Goal: Information Seeking & Learning: Understand process/instructions

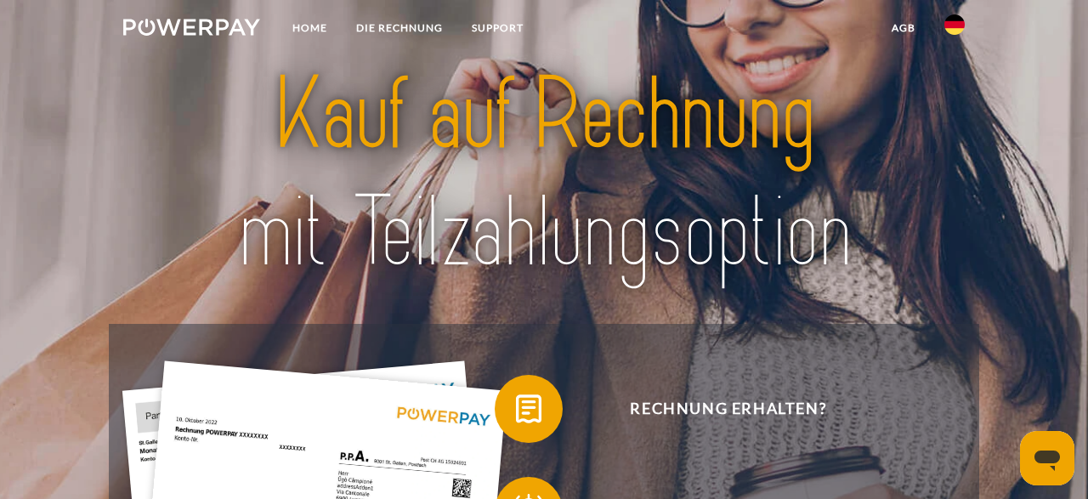
click at [907, 26] on link "agb" at bounding box center [903, 28] width 53 height 31
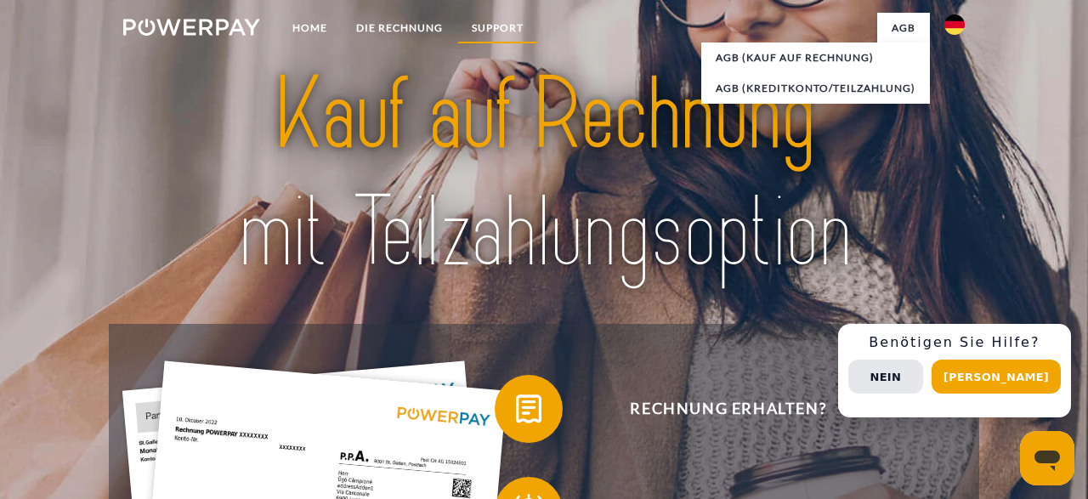
click at [498, 25] on link "SUPPORT" at bounding box center [497, 28] width 81 height 31
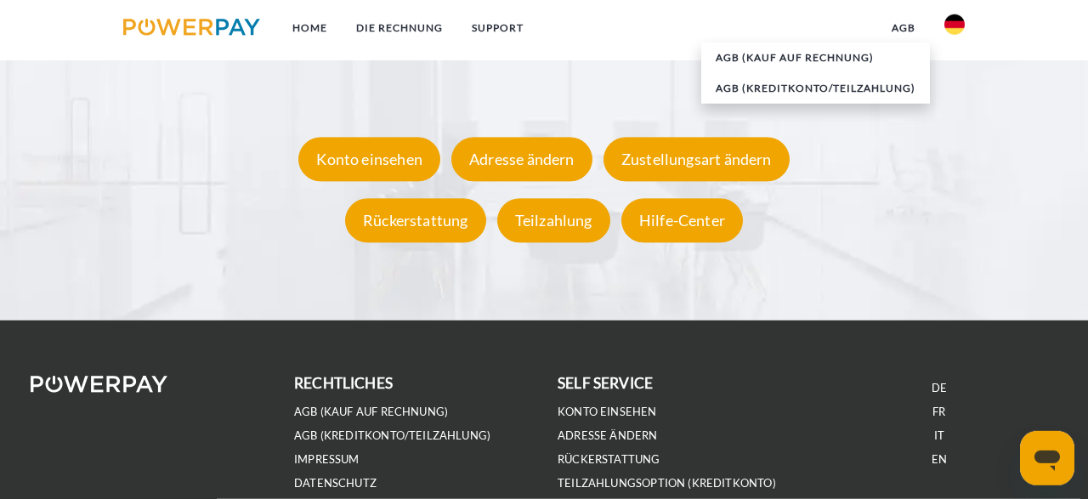
scroll to position [3156, 0]
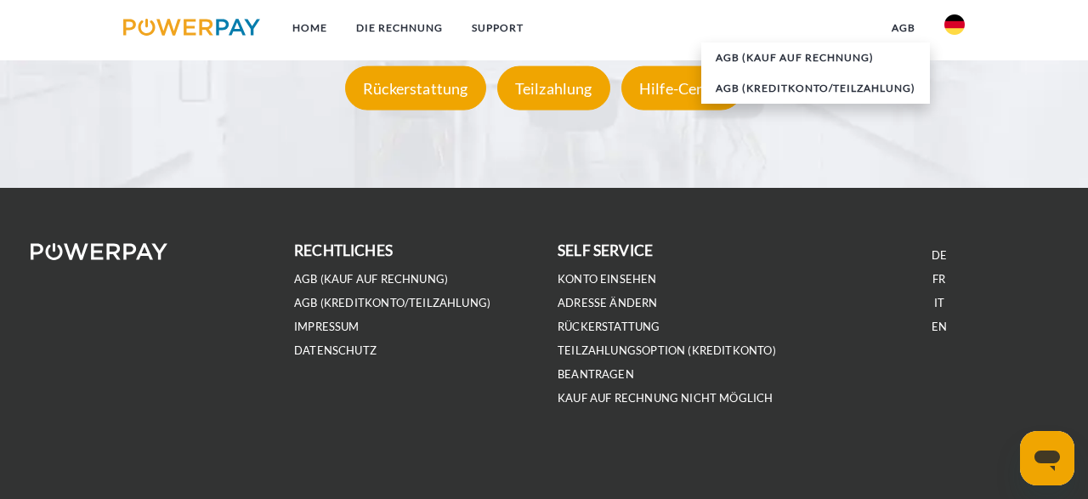
drag, startPoint x: 1083, startPoint y: 384, endPoint x: 43, endPoint y: 8, distance: 1106.1
click at [934, 276] on link "FR" at bounding box center [938, 279] width 13 height 14
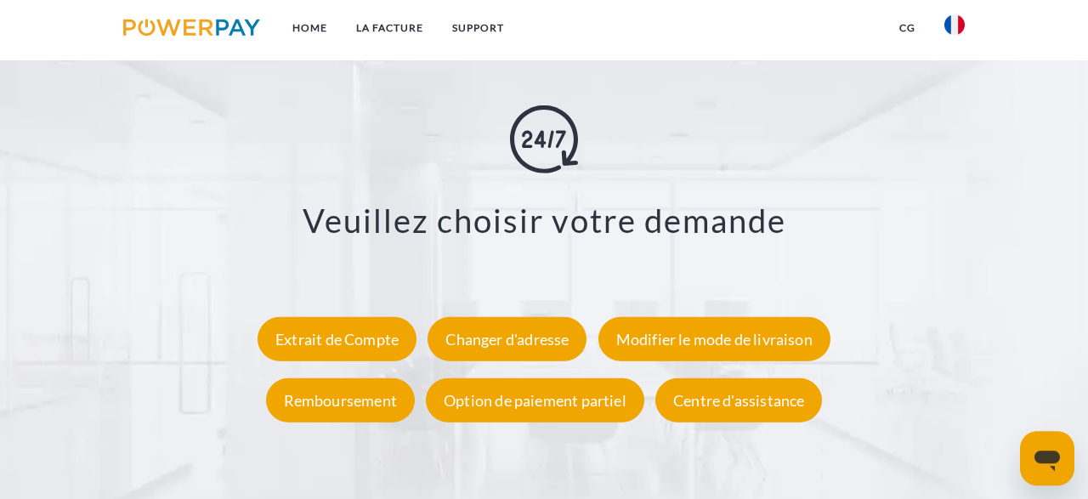
scroll to position [2887, 0]
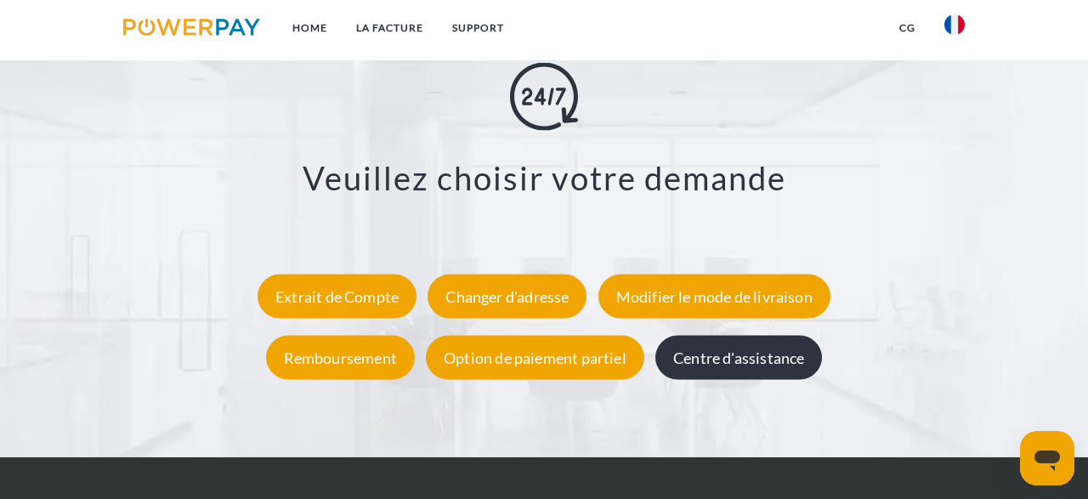
click at [737, 356] on div "Centre d'assistance" at bounding box center [738, 358] width 167 height 44
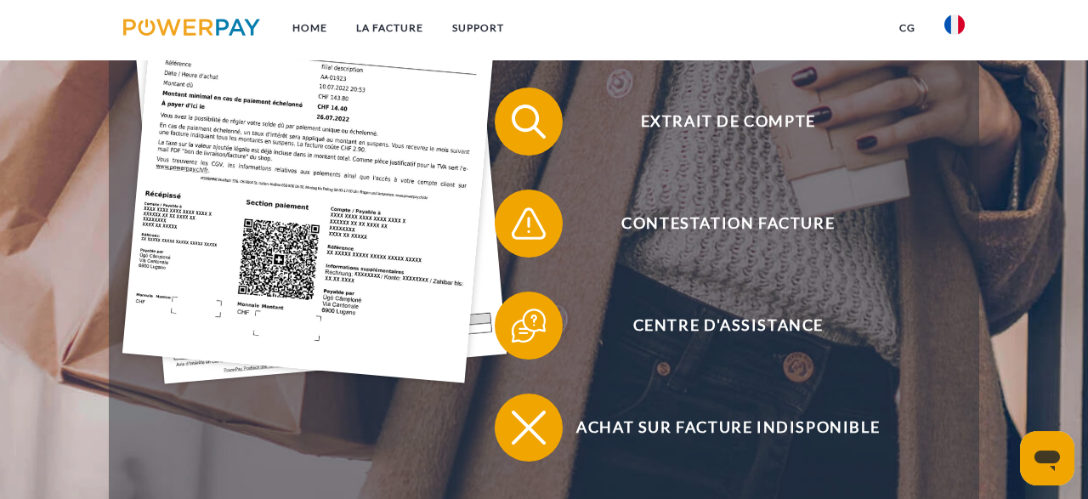
scroll to position [328, 0]
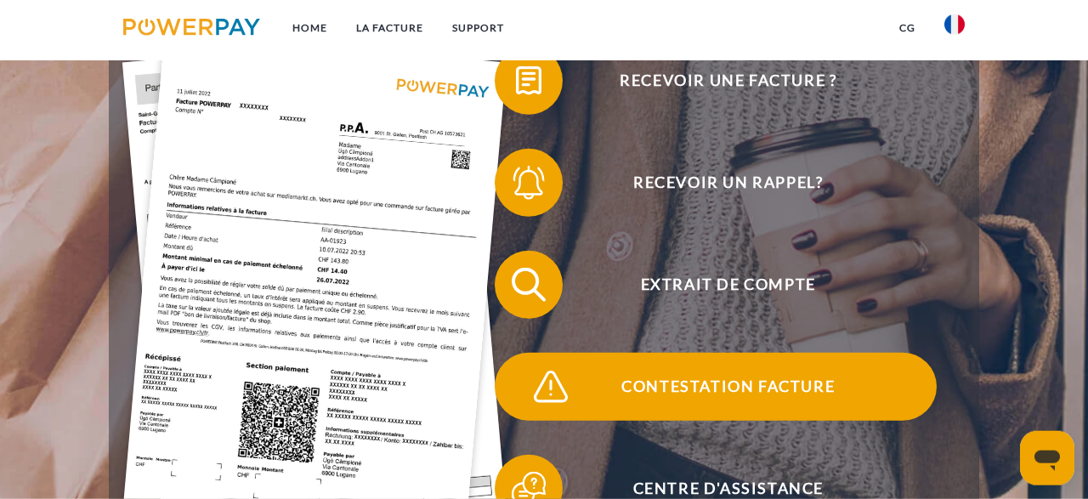
click at [730, 384] on span "Contestation Facture" at bounding box center [728, 387] width 416 height 68
